Goal: Navigation & Orientation: Find specific page/section

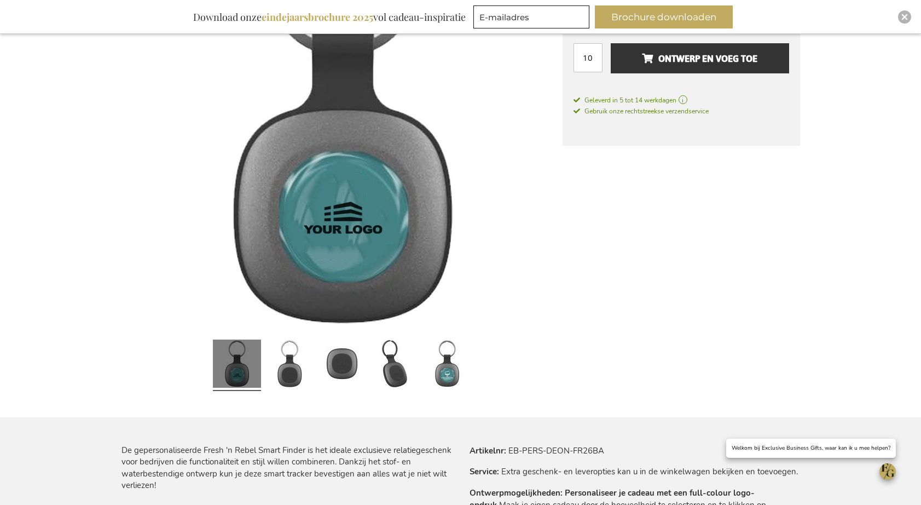
scroll to position [241, 0]
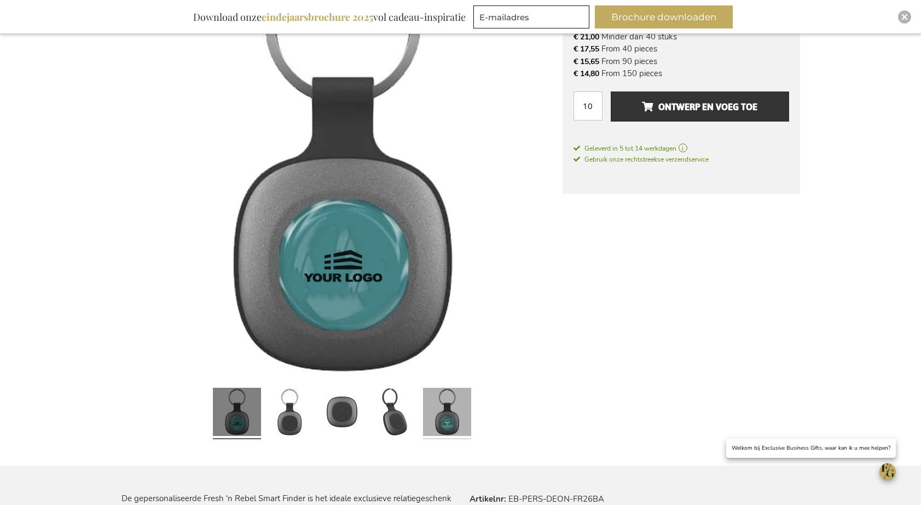
click at [440, 420] on link at bounding box center [447, 413] width 48 height 60
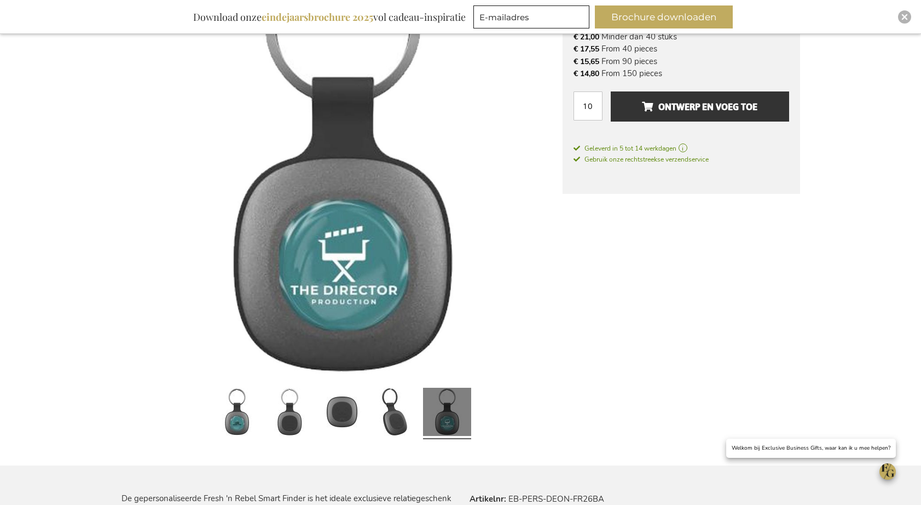
click at [211, 416] on div at bounding box center [237, 413] width 53 height 60
click at [218, 416] on link at bounding box center [237, 413] width 48 height 60
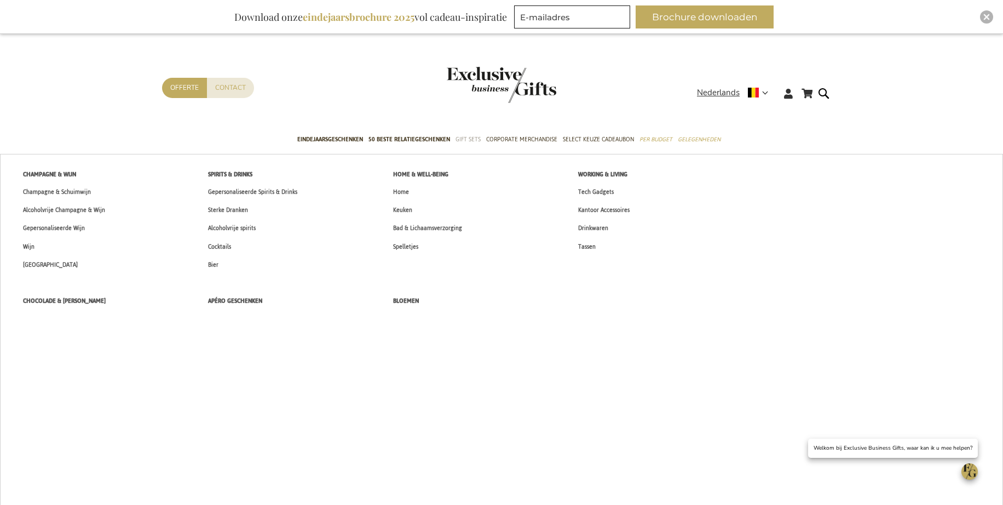
click at [468, 136] on span "Gift Sets" at bounding box center [467, 139] width 25 height 11
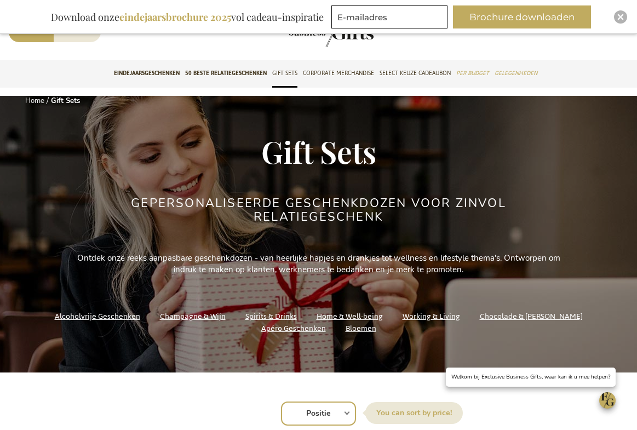
click at [326, 44] on img "store logo" at bounding box center [318, 29] width 109 height 36
